Goal: Check status: Check status

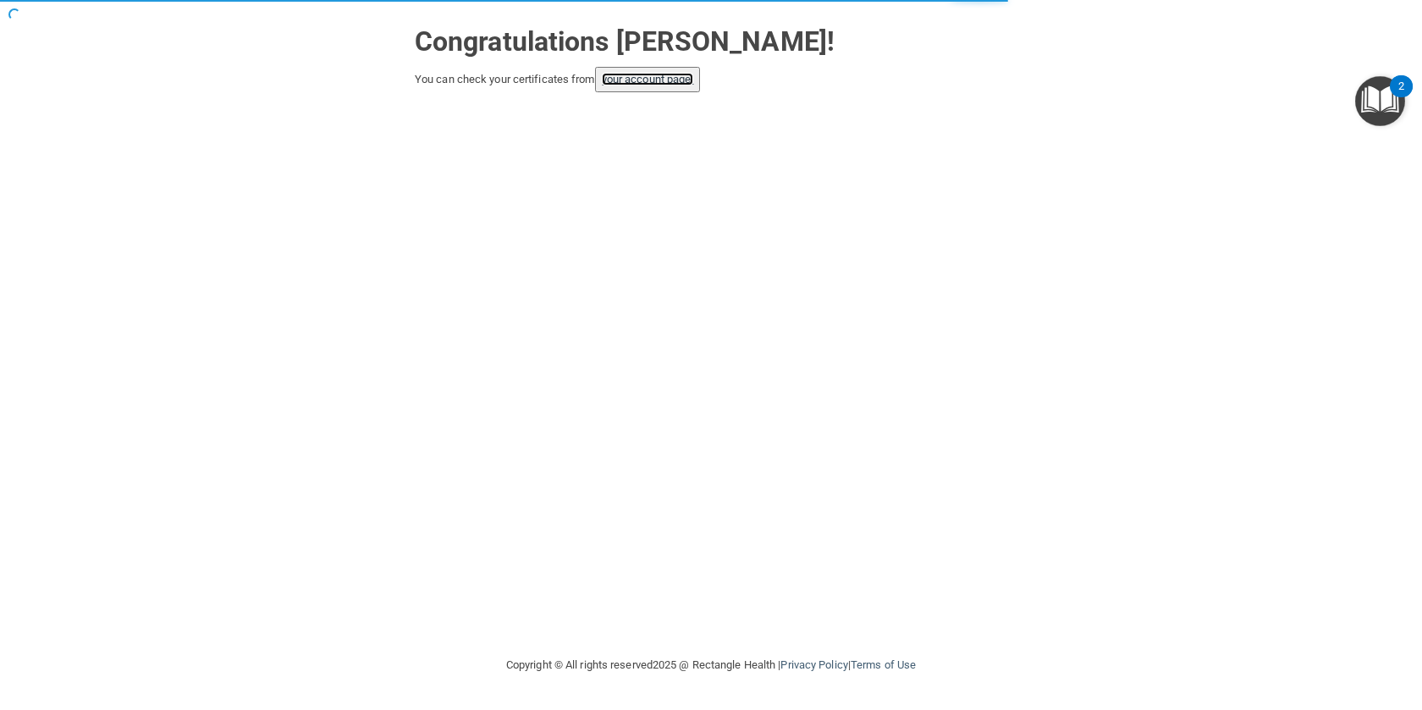
click at [683, 76] on link "your account page!" at bounding box center [648, 79] width 92 height 13
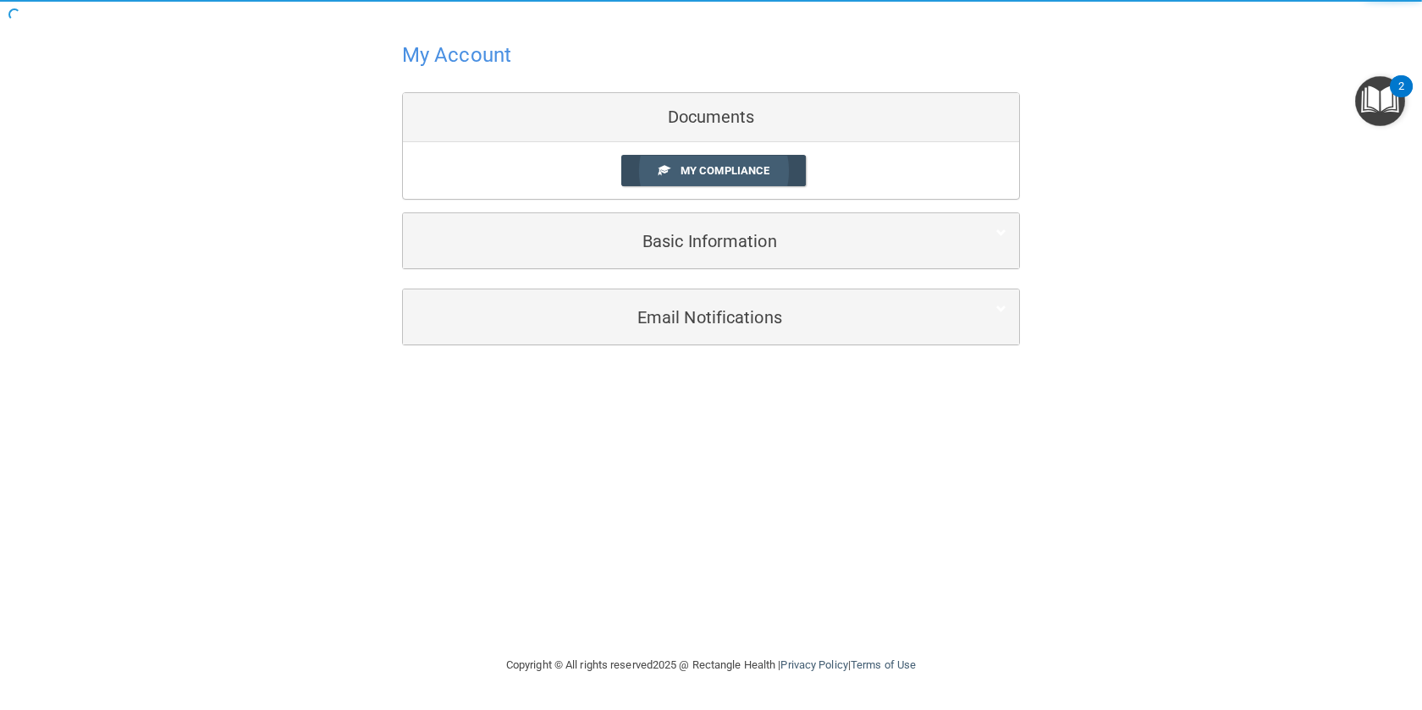
click at [754, 172] on span "My Compliance" at bounding box center [724, 170] width 89 height 13
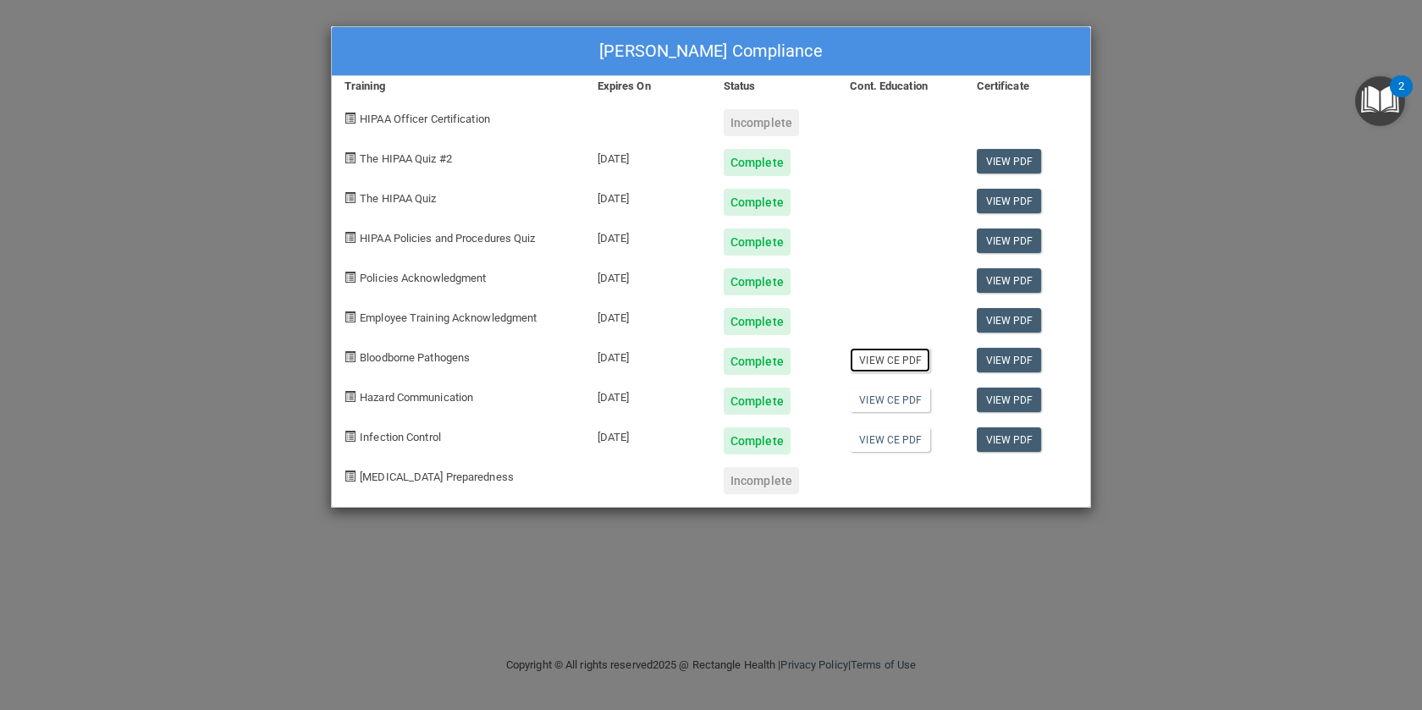
click at [885, 366] on link "View CE PDF" at bounding box center [890, 360] width 80 height 25
click at [905, 410] on link "View CE PDF" at bounding box center [890, 400] width 80 height 25
click at [905, 437] on link "View CE PDF" at bounding box center [890, 439] width 80 height 25
